Goal: Transaction & Acquisition: Purchase product/service

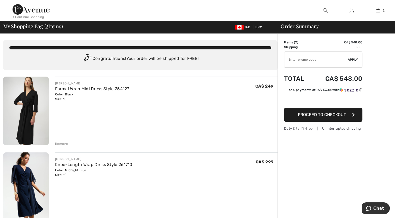
click at [58, 145] on div "Remove" at bounding box center [61, 143] width 13 height 5
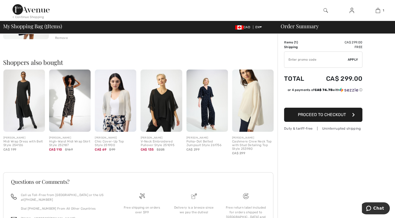
scroll to position [101, 0]
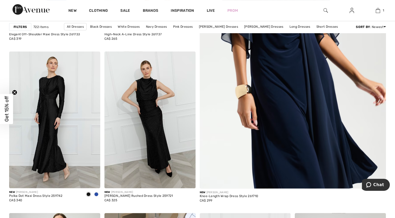
scroll to position [377, 0]
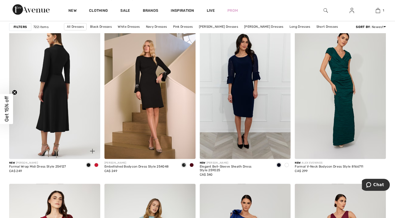
click at [53, 104] on img at bounding box center [54, 90] width 91 height 136
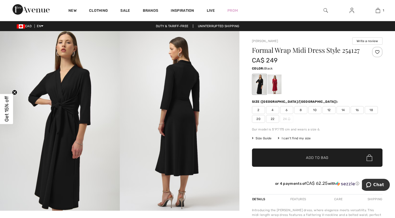
click at [315, 110] on span "10" at bounding box center [314, 110] width 13 height 8
click at [313, 158] on span "Add to Bag" at bounding box center [317, 157] width 22 height 5
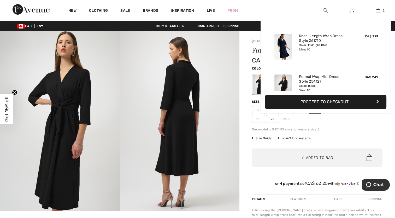
scroll to position [16, 0]
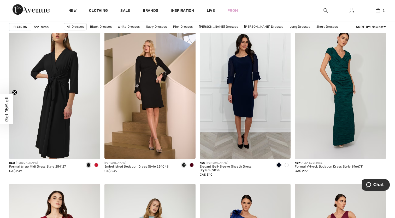
scroll to position [568, 0]
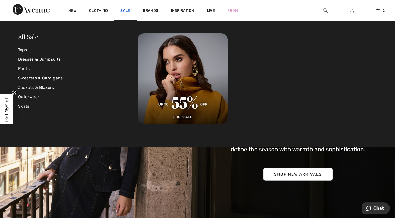
click at [126, 11] on link "Sale" at bounding box center [125, 10] width 10 height 5
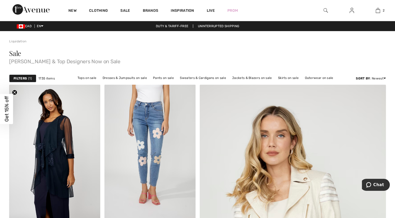
click at [27, 80] on strong "Filters" at bounding box center [20, 78] width 13 height 5
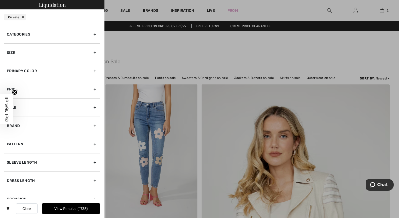
click at [90, 36] on div "Categories" at bounding box center [52, 34] width 96 height 18
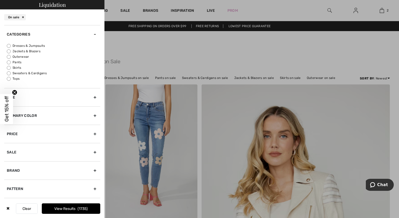
click at [31, 45] on label "Dresses & Jumpsuits" at bounding box center [53, 45] width 93 height 5
click at [11, 45] on input "Dresses & Jumpsuits" at bounding box center [9, 46] width 4 height 4
radio input "true"
click at [75, 100] on div "Size" at bounding box center [52, 97] width 96 height 18
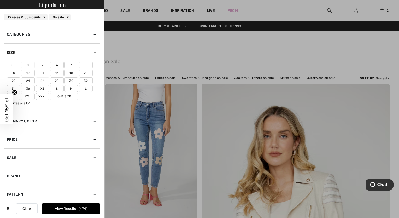
click at [12, 74] on label "10" at bounding box center [14, 72] width 14 height 7
click at [0, 0] on input"] "10" at bounding box center [0, 0] width 0 height 0
click at [65, 211] on button "View Results 149" at bounding box center [71, 208] width 58 height 10
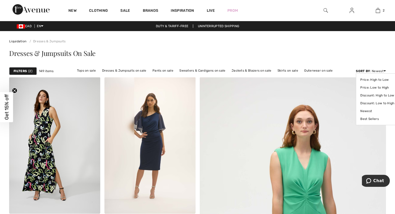
click at [384, 70] on icon at bounding box center [384, 71] width 2 height 4
click at [380, 104] on link "Discount: Low to High" at bounding box center [377, 103] width 34 height 8
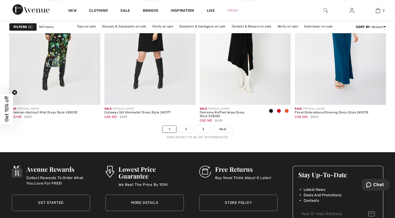
scroll to position [2402, 0]
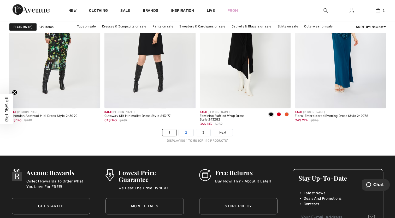
click at [189, 129] on link "2" at bounding box center [186, 132] width 14 height 7
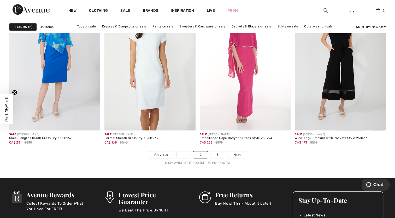
scroll to position [2395, 0]
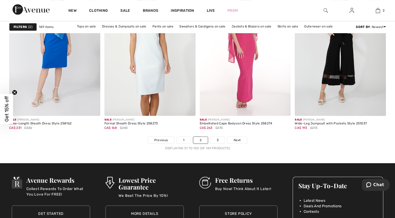
click at [218, 143] on nav "Previous 1 2 3 Next Displaying 51 to 100 (of 149 products)" at bounding box center [197, 143] width 377 height 14
click at [218, 142] on nav "Previous 1 2 3 Next Displaying 51 to 100 (of 149 products)" at bounding box center [197, 143] width 377 height 14
click at [218, 142] on link "3" at bounding box center [217, 139] width 14 height 7
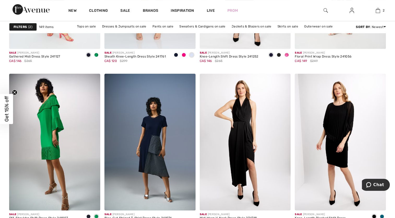
scroll to position [2139, 0]
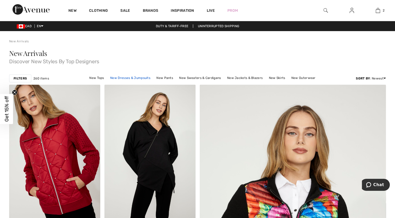
click at [127, 78] on link "New Dresses & Jumpsuits" at bounding box center [130, 77] width 45 height 7
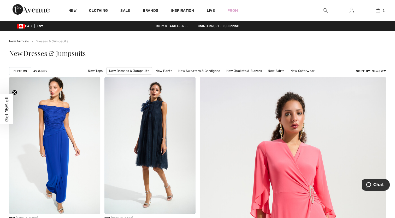
scroll to position [190, 0]
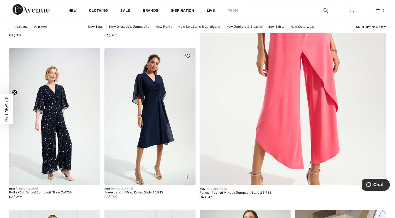
click at [149, 108] on img at bounding box center [149, 116] width 91 height 136
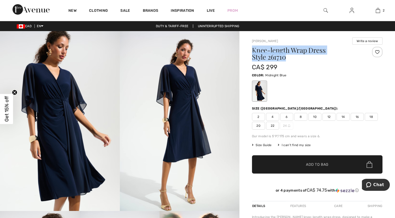
drag, startPoint x: 285, startPoint y: 58, endPoint x: 252, endPoint y: 51, distance: 34.1
click at [252, 51] on h1 "Knee-length Wrap Dress Style 261710" at bounding box center [306, 54] width 109 height 14
copy h1 "Knee-length Wrap Dress Style 261710"
click at [314, 117] on span "10" at bounding box center [314, 117] width 13 height 8
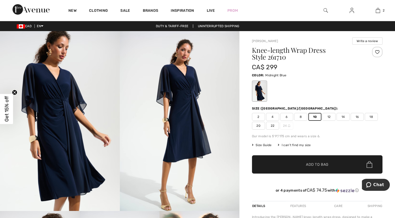
click at [261, 148] on div "Knee-length Wrap Dress Style 261710 CA$ 299 Color: Midnight Blue Size (CA/US): …" at bounding box center [317, 124] width 130 height 154
click at [262, 148] on div "Knee-length Wrap Dress Style 261710 CA$ 299 Color: Midnight Blue Size (CA/US): …" at bounding box center [317, 124] width 130 height 154
click at [263, 146] on span "Size Guide" at bounding box center [262, 144] width 20 height 5
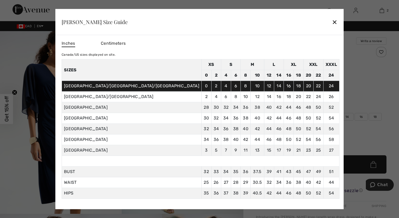
click at [332, 22] on div "✕" at bounding box center [334, 21] width 5 height 11
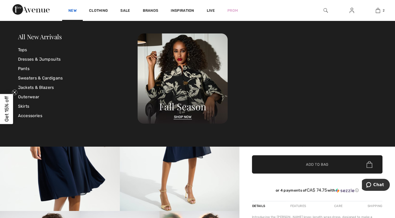
click at [72, 12] on link "New" at bounding box center [72, 10] width 8 height 5
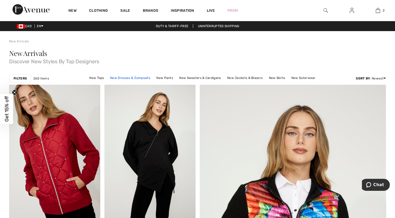
click at [125, 77] on link "New Dresses & Jumpsuits" at bounding box center [130, 77] width 45 height 7
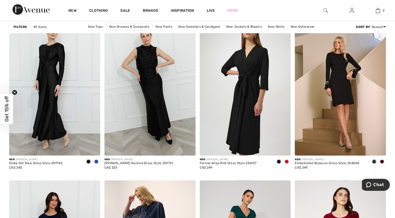
scroll to position [190, 0]
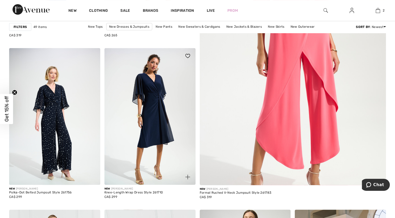
click at [157, 111] on img at bounding box center [149, 116] width 91 height 136
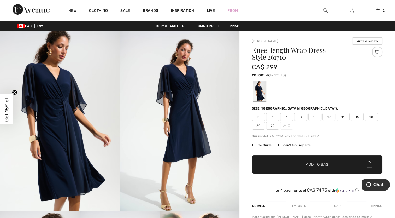
click at [64, 118] on img at bounding box center [60, 121] width 120 height 180
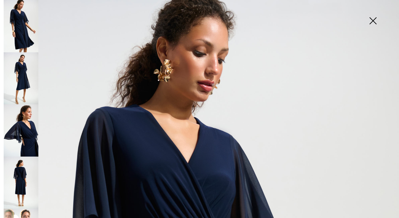
click at [21, 74] on img at bounding box center [21, 78] width 35 height 52
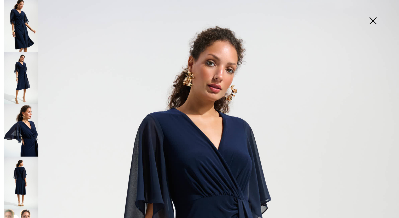
click at [25, 166] on img at bounding box center [21, 182] width 35 height 52
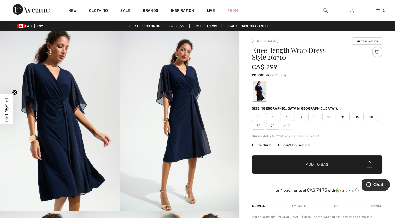
scroll to position [190, 0]
